Goal: Information Seeking & Learning: Check status

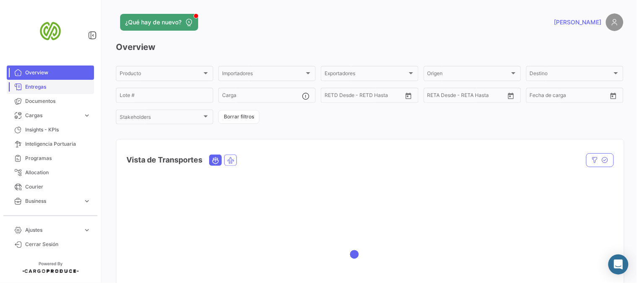
click at [31, 86] on span "Entregas" at bounding box center [57, 87] width 65 height 8
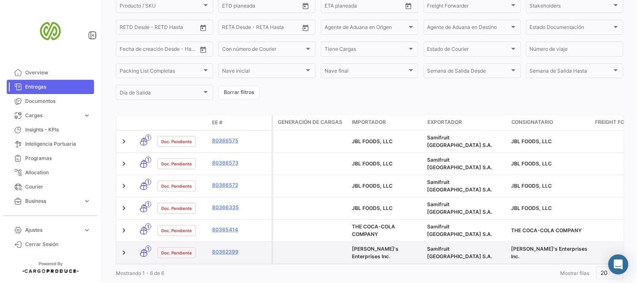
scroll to position [152, 0]
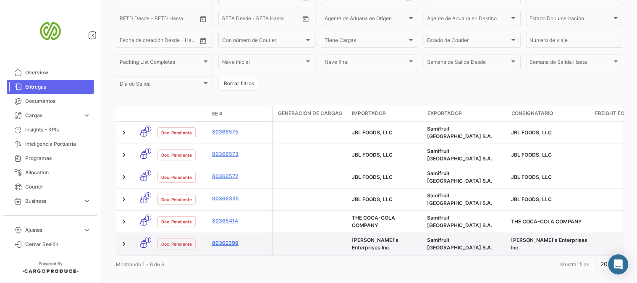
click at [225, 239] on link "80362399" at bounding box center [240, 243] width 56 height 8
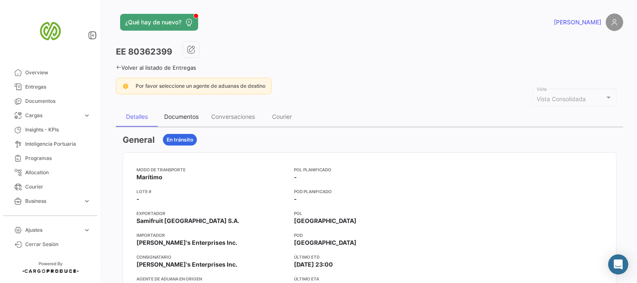
click at [191, 117] on div "Documentos" at bounding box center [181, 116] width 34 height 7
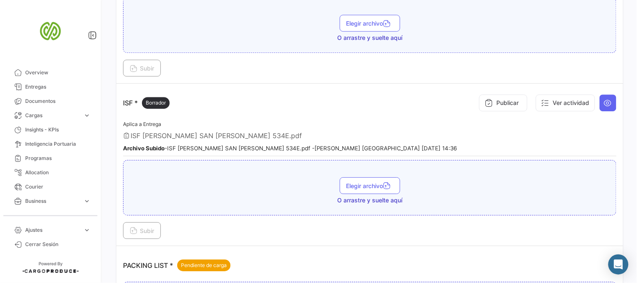
scroll to position [606, 0]
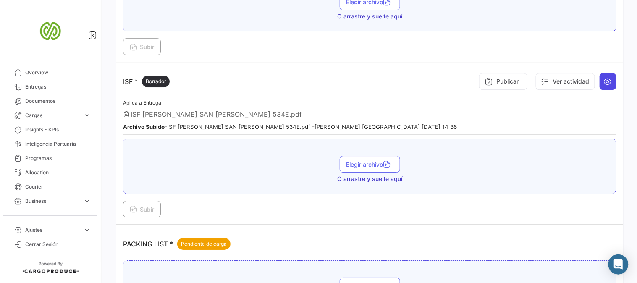
click at [603, 80] on icon at bounding box center [607, 81] width 8 height 8
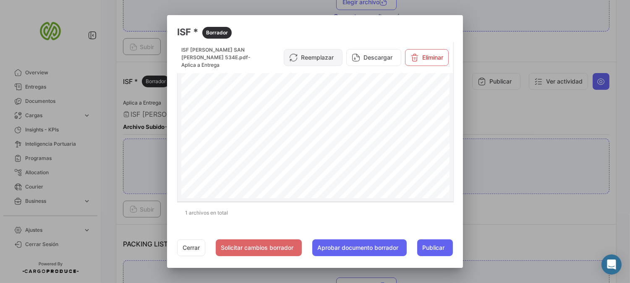
click at [313, 50] on button "Reemplazar" at bounding box center [313, 57] width 59 height 17
click at [316, 52] on button "Reemplazar" at bounding box center [313, 57] width 59 height 17
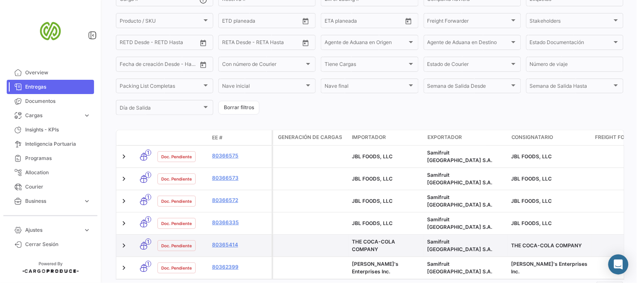
scroll to position [140, 0]
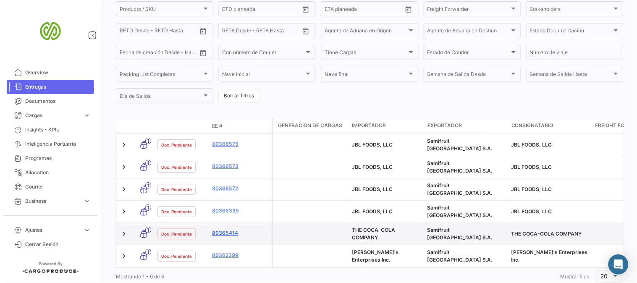
click at [230, 229] on link "80365414" at bounding box center [240, 233] width 56 height 8
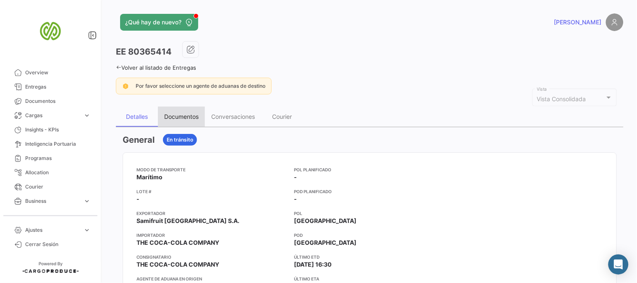
click at [178, 117] on div "Documentos" at bounding box center [181, 116] width 34 height 7
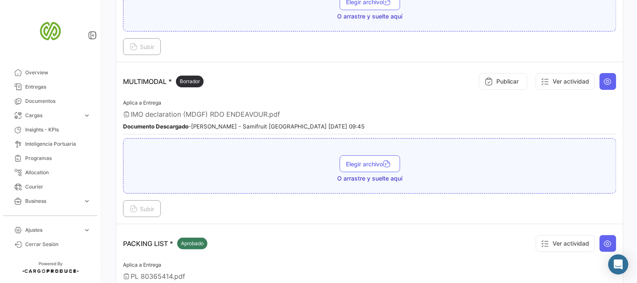
scroll to position [1677, 0]
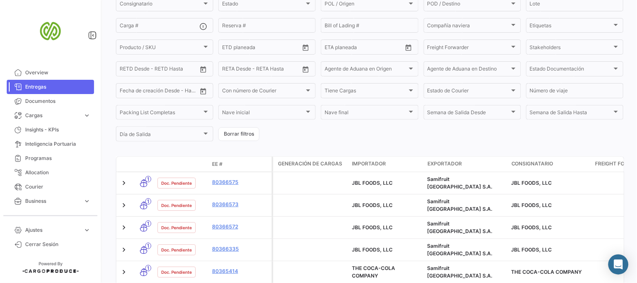
scroll to position [140, 0]
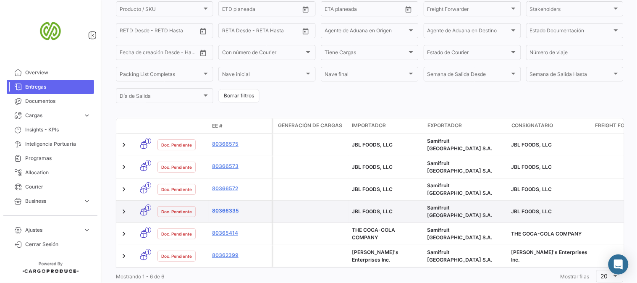
click at [228, 207] on link "80366335" at bounding box center [240, 211] width 56 height 8
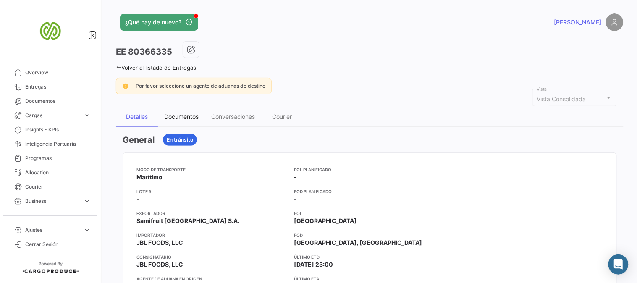
click at [175, 113] on div "Documentos" at bounding box center [181, 116] width 34 height 7
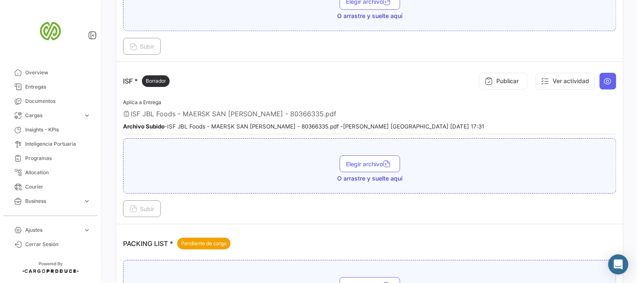
scroll to position [623, 0]
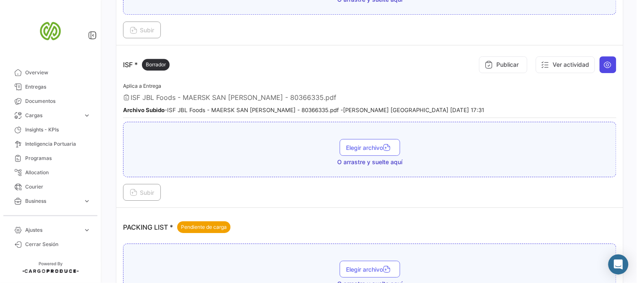
click at [603, 64] on icon at bounding box center [607, 64] width 8 height 8
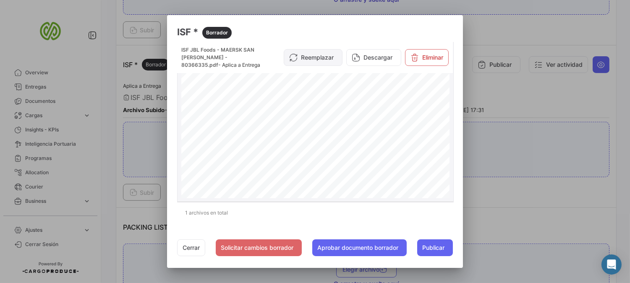
click at [315, 57] on button "Reemplazar" at bounding box center [313, 57] width 59 height 17
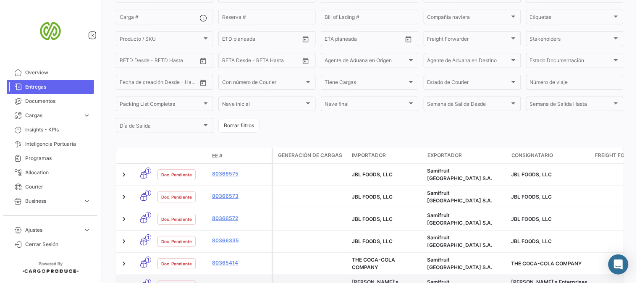
scroll to position [140, 0]
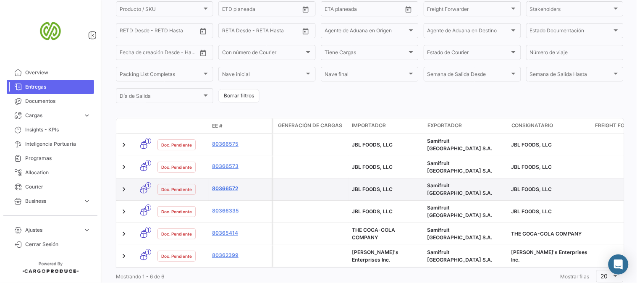
click at [224, 185] on link "80366572" at bounding box center [240, 189] width 56 height 8
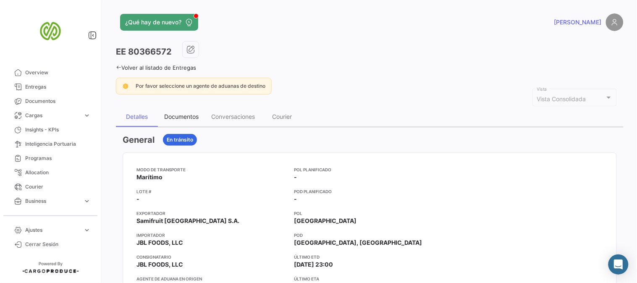
drag, startPoint x: 184, startPoint y: 115, endPoint x: 201, endPoint y: 122, distance: 18.7
click at [184, 116] on div "Documentos" at bounding box center [181, 116] width 34 height 7
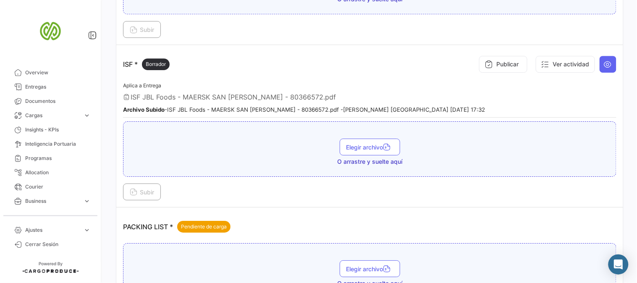
scroll to position [623, 0]
click at [603, 65] on icon at bounding box center [607, 64] width 8 height 8
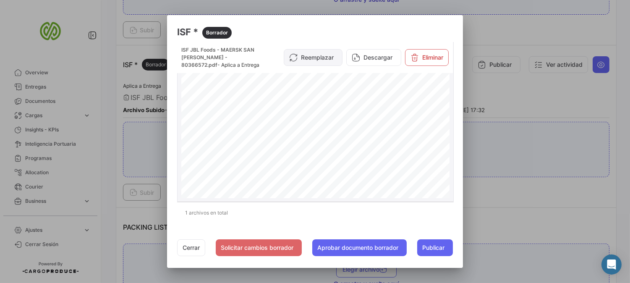
click at [320, 58] on button "Reemplazar" at bounding box center [313, 57] width 59 height 17
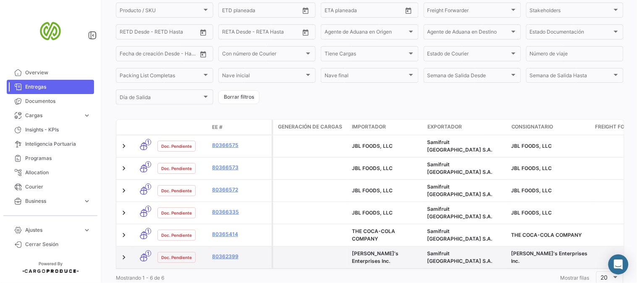
scroll to position [140, 0]
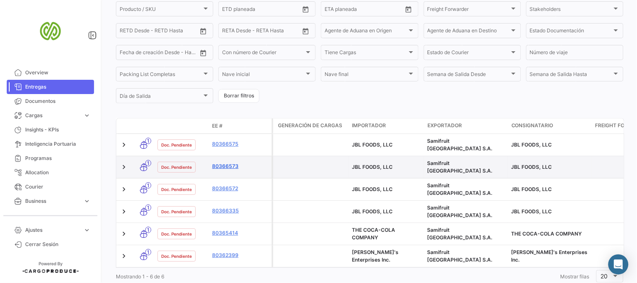
click at [224, 162] on link "80366573" at bounding box center [240, 166] width 56 height 8
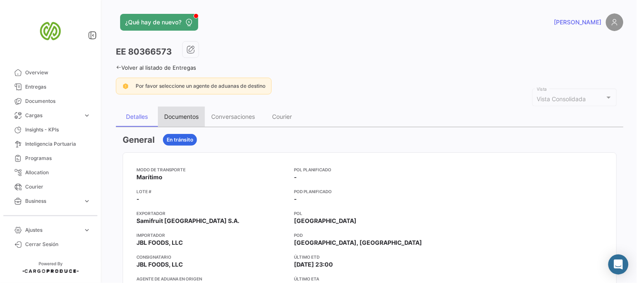
click at [190, 115] on div "Documentos" at bounding box center [181, 116] width 34 height 7
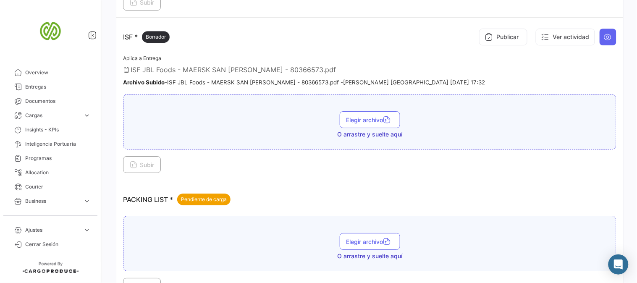
scroll to position [606, 0]
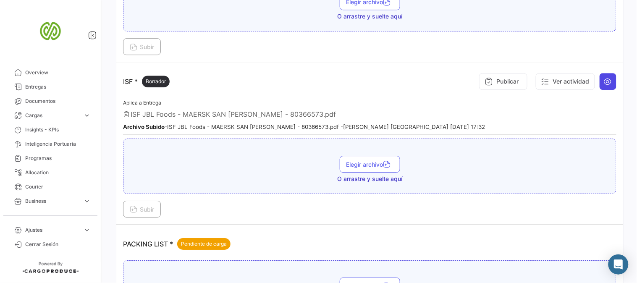
click at [603, 81] on icon at bounding box center [607, 81] width 8 height 8
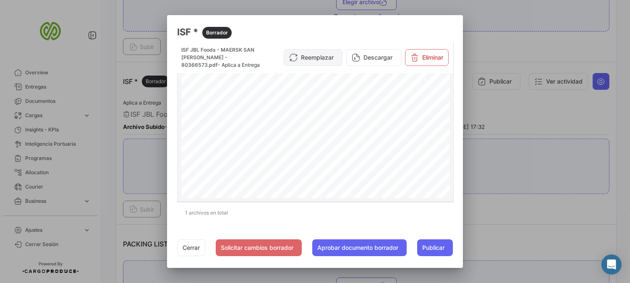
click at [321, 57] on button "Reemplazar" at bounding box center [313, 57] width 59 height 17
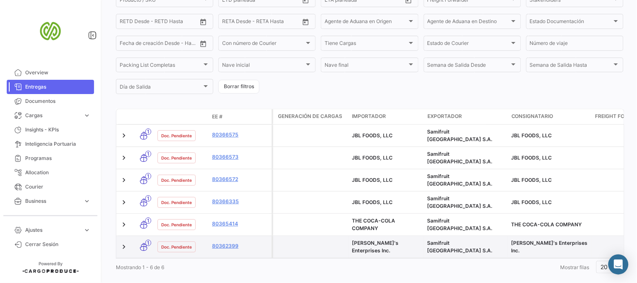
scroll to position [152, 0]
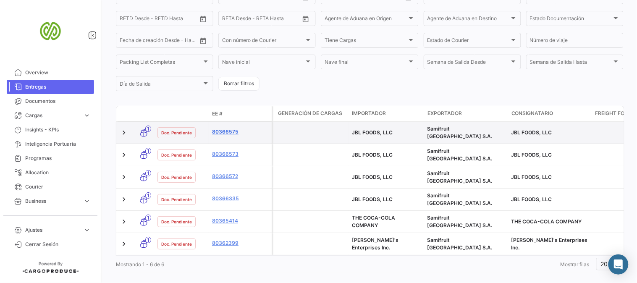
click at [224, 128] on link "80366575" at bounding box center [240, 132] width 56 height 8
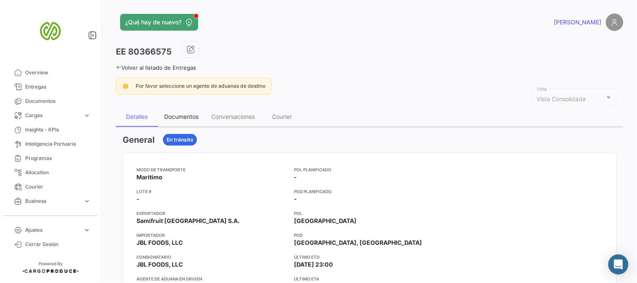
click at [167, 120] on div "Documentos" at bounding box center [181, 117] width 47 height 20
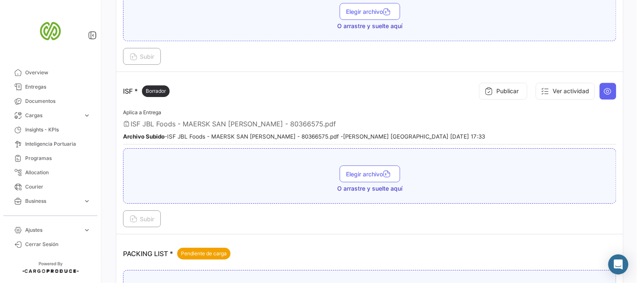
scroll to position [606, 0]
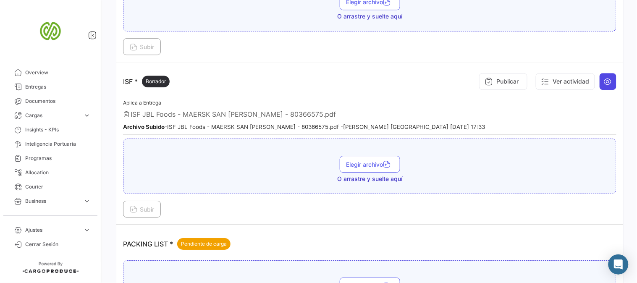
click at [603, 83] on icon at bounding box center [607, 81] width 8 height 8
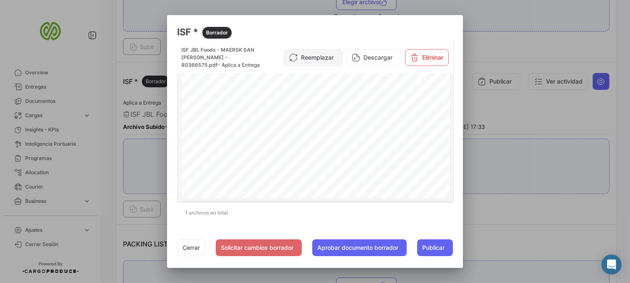
click at [318, 56] on button "Reemplazar" at bounding box center [313, 57] width 59 height 17
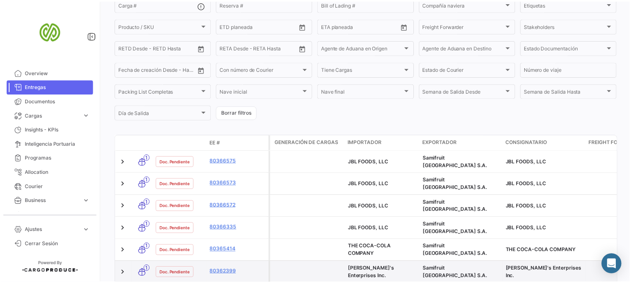
scroll to position [152, 0]
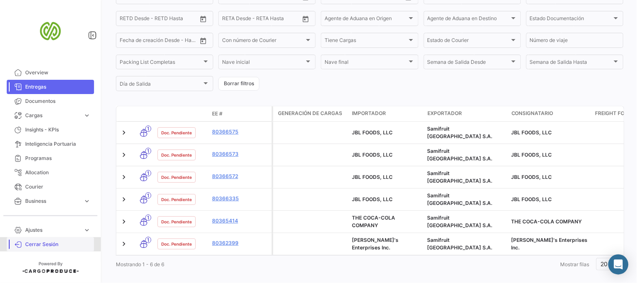
click at [35, 245] on span "Cerrar Sesión" at bounding box center [57, 244] width 65 height 8
